Goal: Information Seeking & Learning: Understand process/instructions

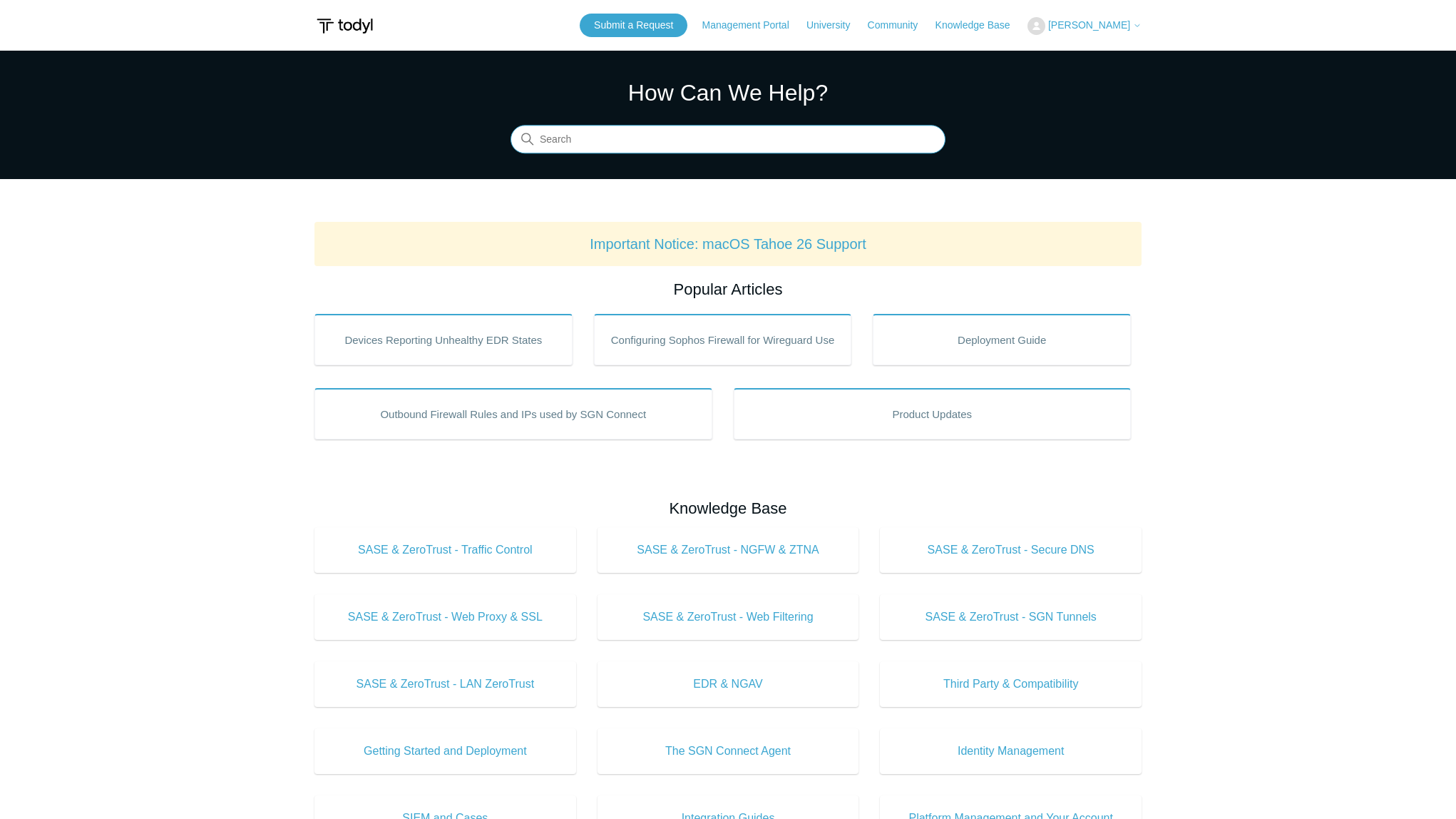
click at [579, 136] on input "Search" at bounding box center [728, 140] width 435 height 29
click at [610, 128] on input "Search" at bounding box center [728, 140] width 435 height 29
click at [609, 139] on input "Search" at bounding box center [728, 140] width 435 height 29
type input "manually unistall"
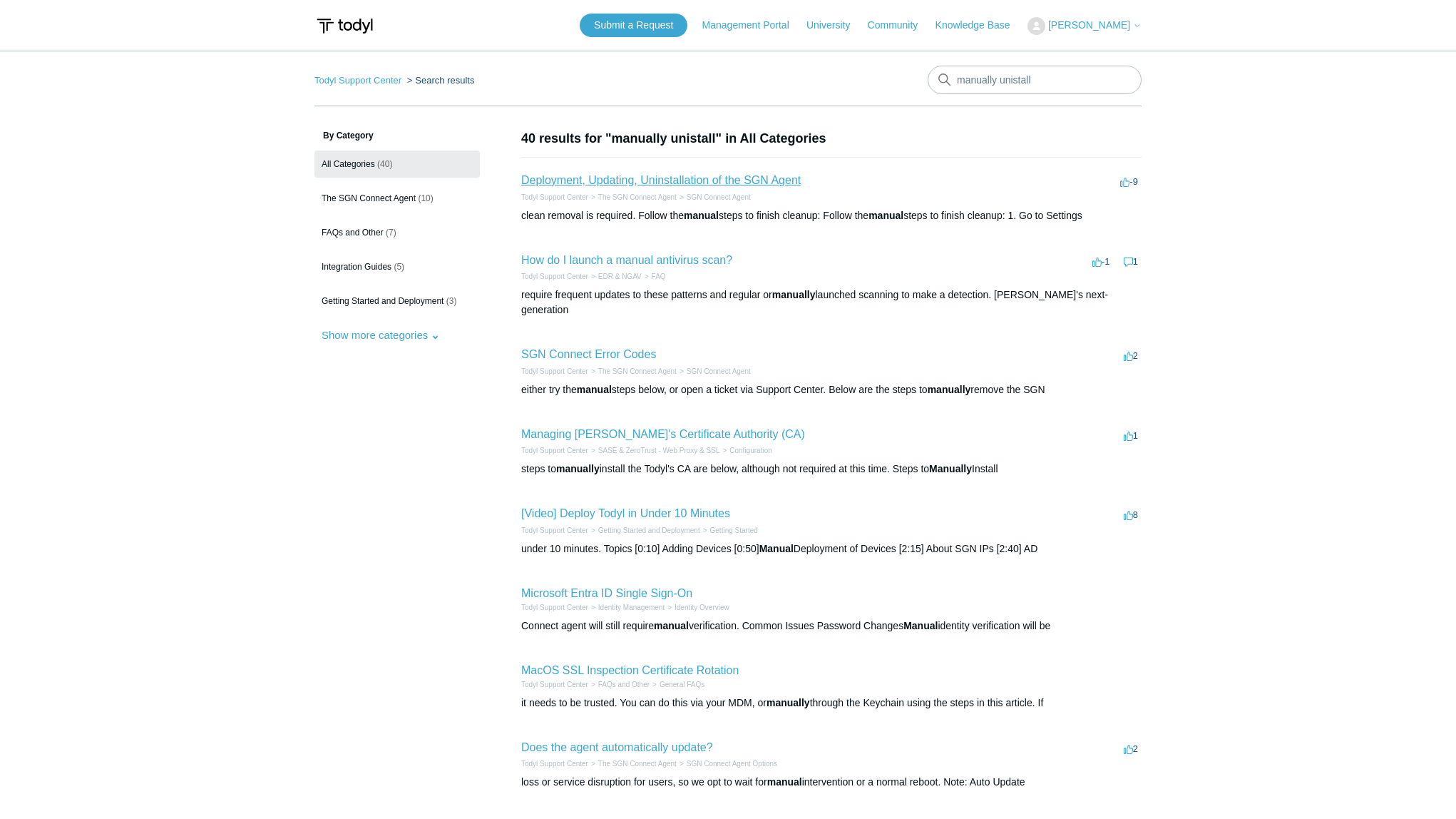
click at [611, 178] on link "Deployment, Updating, Uninstallation of the SGN Agent" at bounding box center [662, 179] width 280 height 12
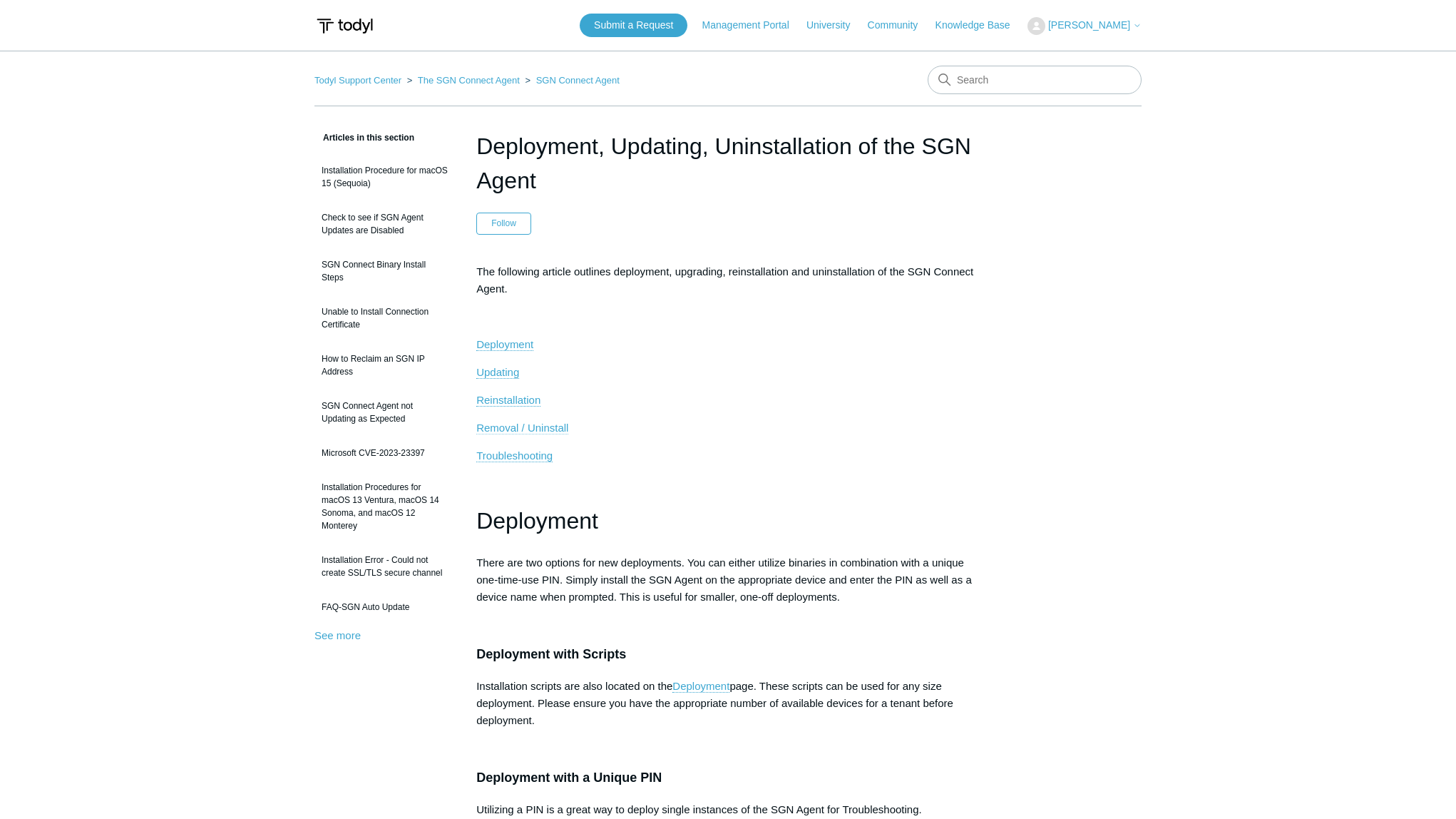
click at [535, 429] on span "Removal / Uninstall" at bounding box center [522, 427] width 92 height 12
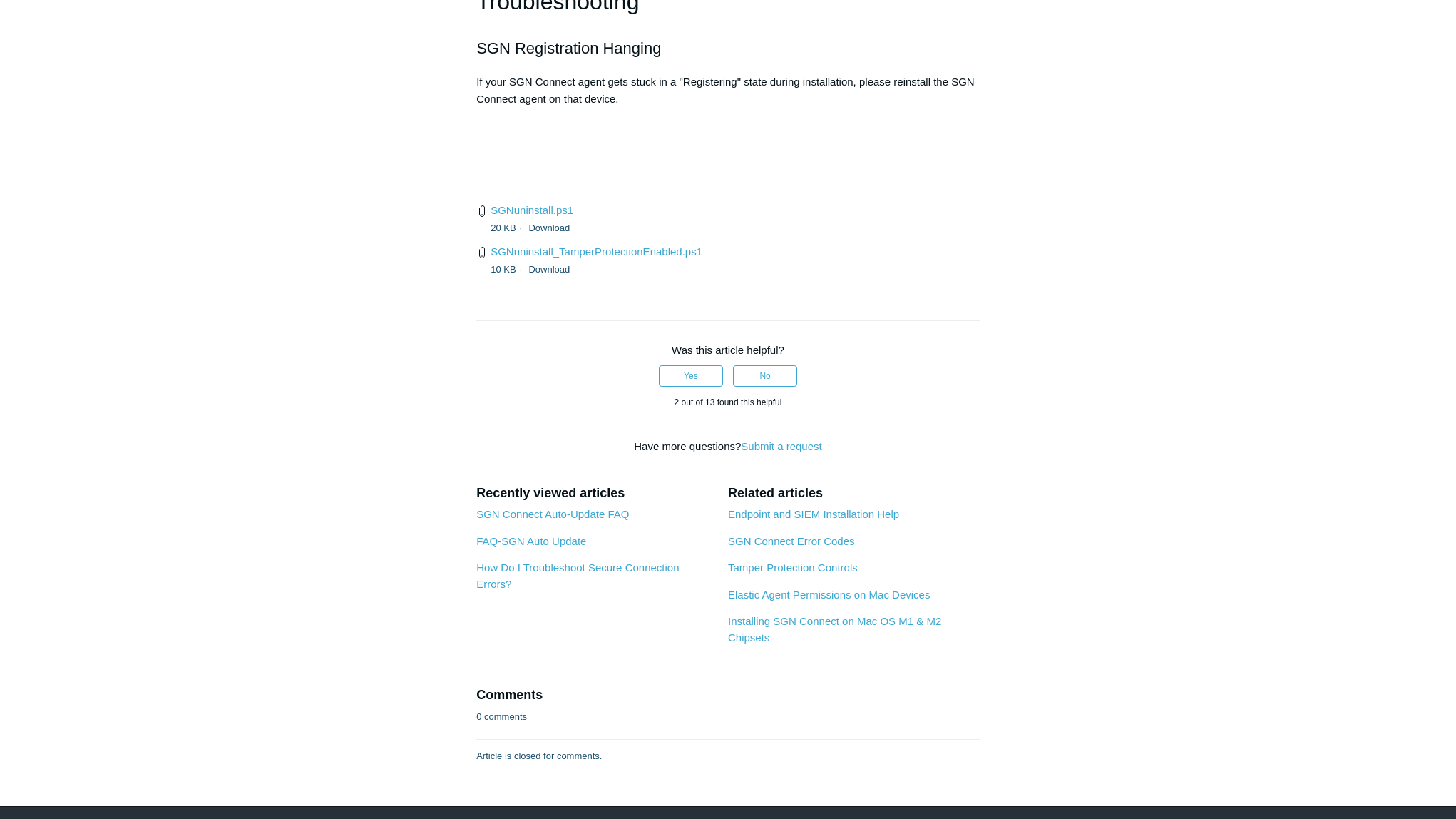
scroll to position [3379, 0]
